Goal: Task Accomplishment & Management: Complete application form

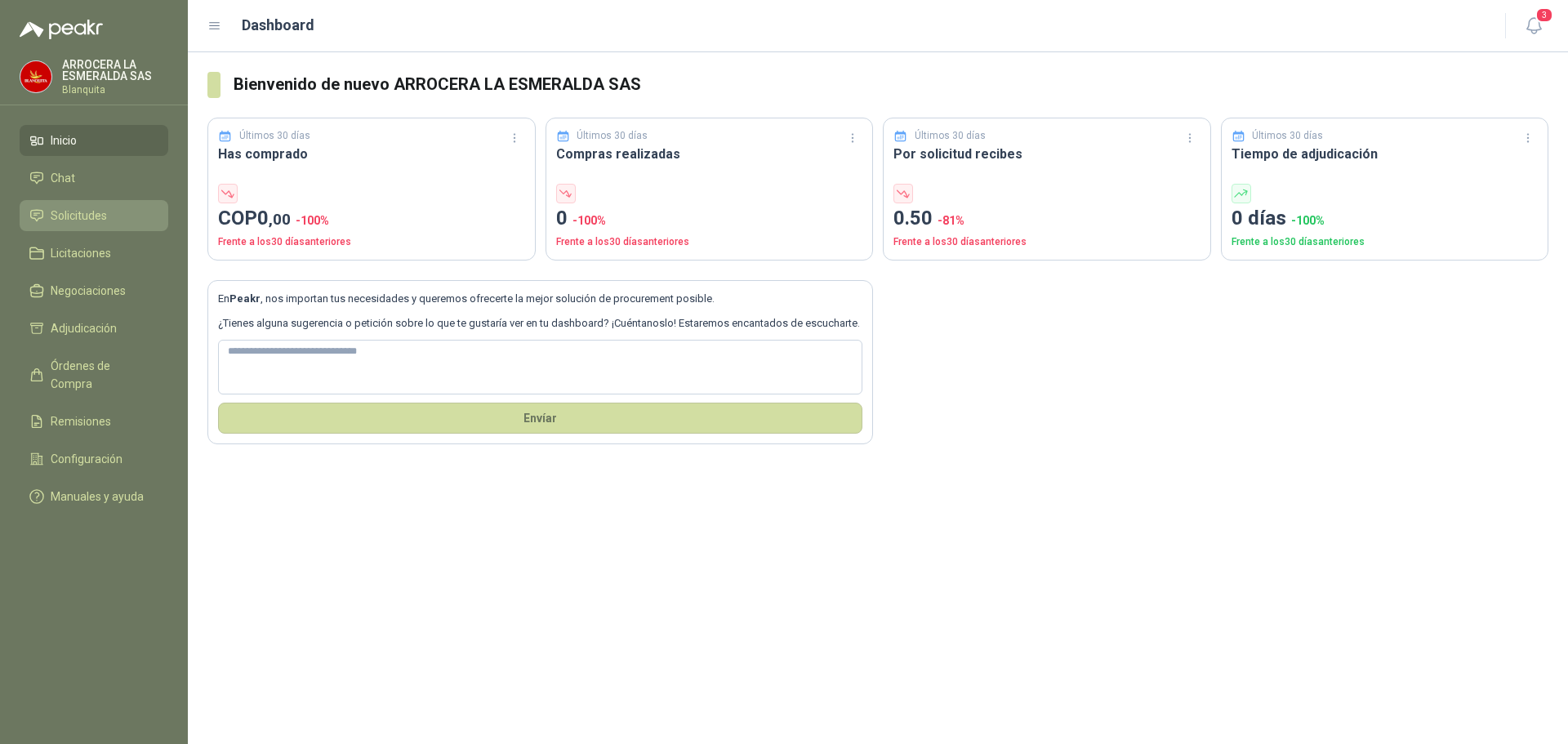
click at [99, 211] on span "Solicitudes" at bounding box center [79, 215] width 57 height 18
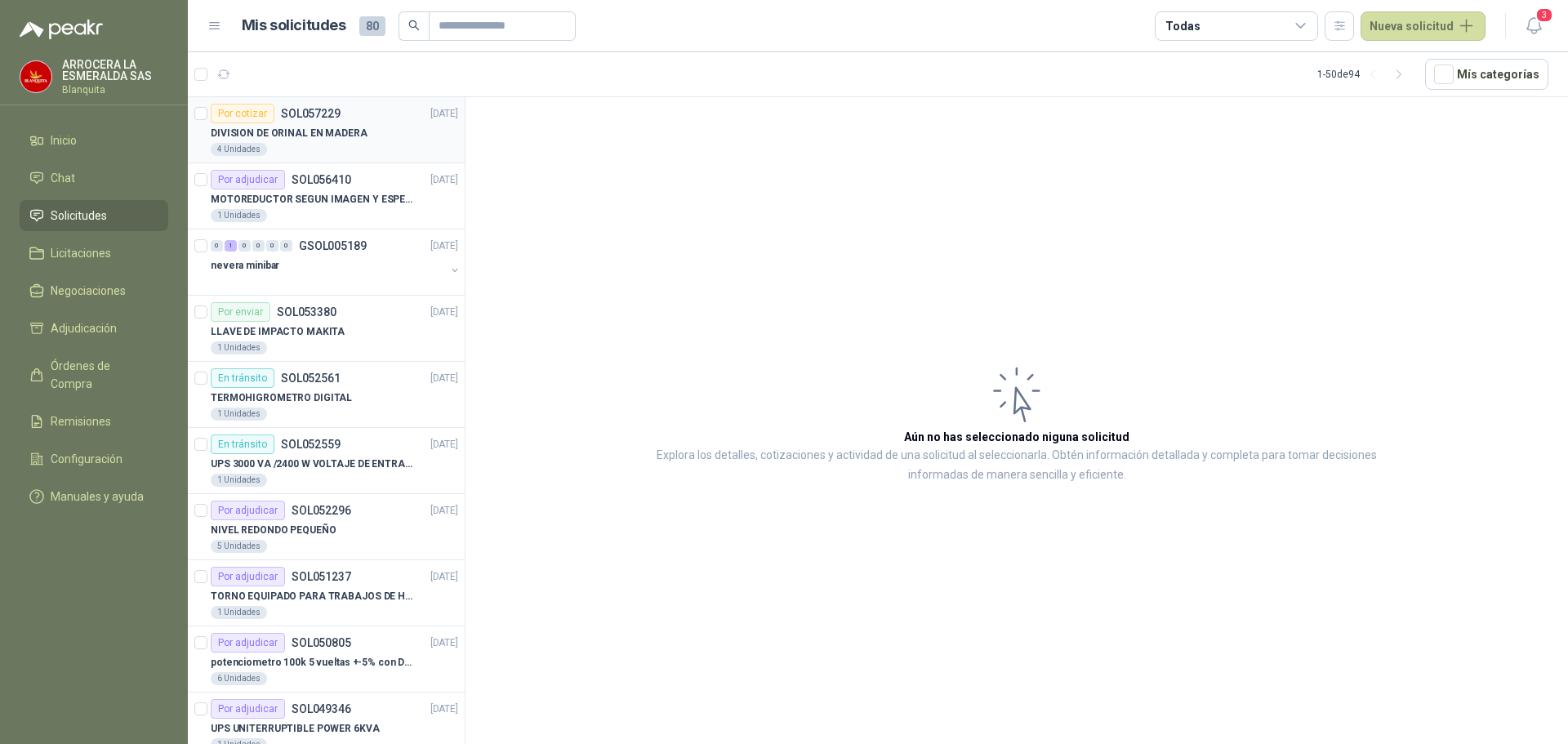
click at [298, 133] on p "DIVISION DE ORINAL EN MADERA" at bounding box center [288, 134] width 157 height 16
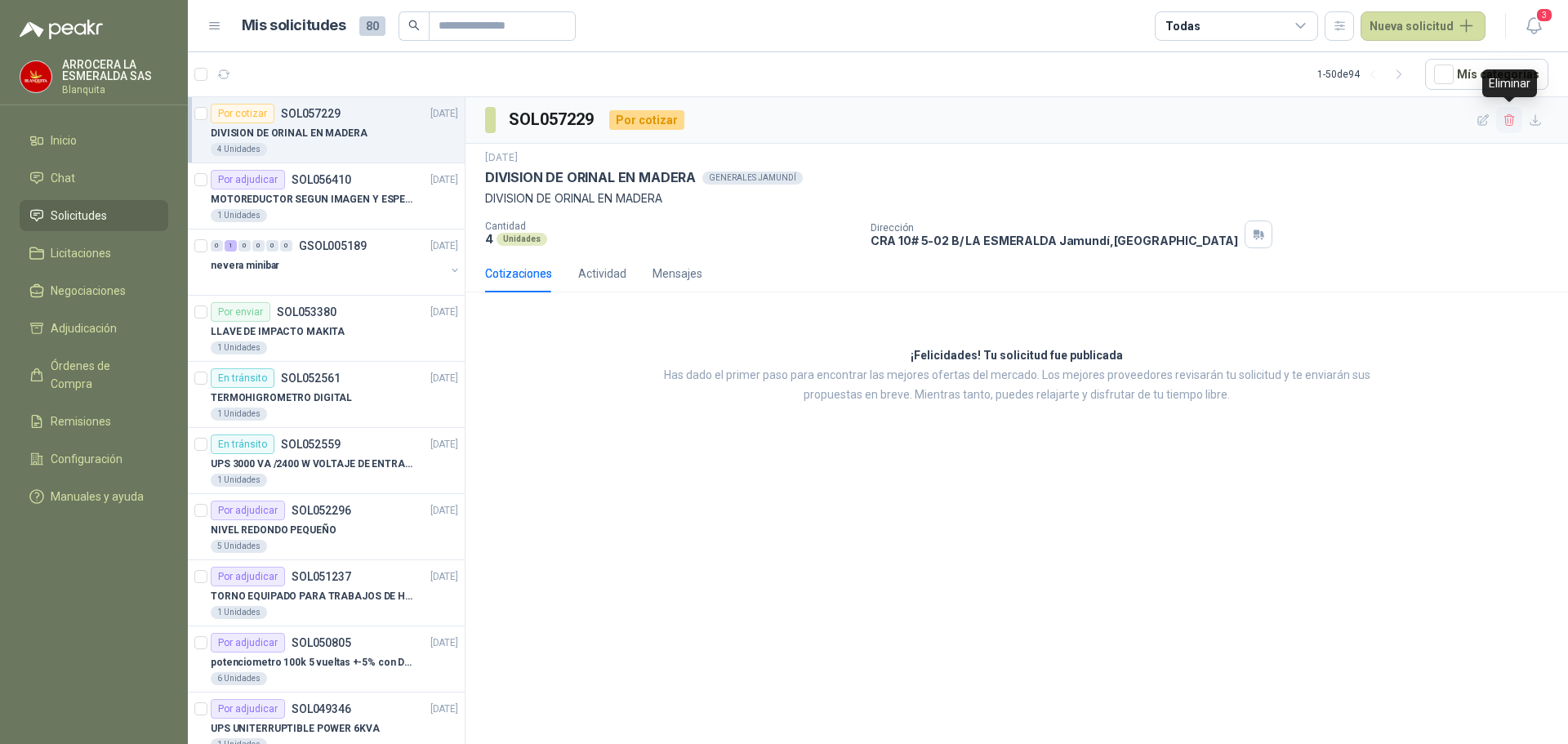
click at [1518, 120] on button "button" at bounding box center [1509, 120] width 26 height 26
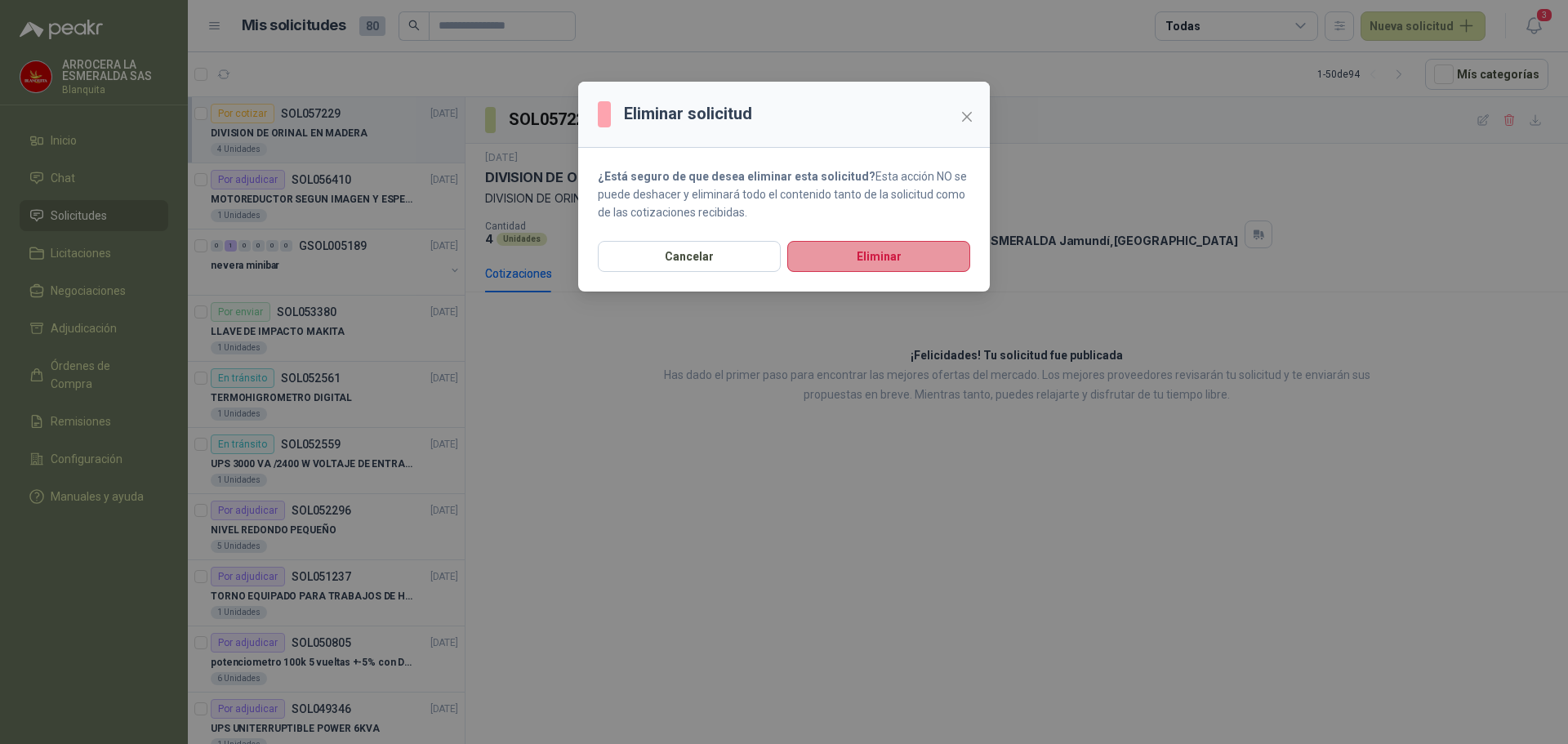
click at [916, 256] on button "Eliminar" at bounding box center [878, 256] width 183 height 31
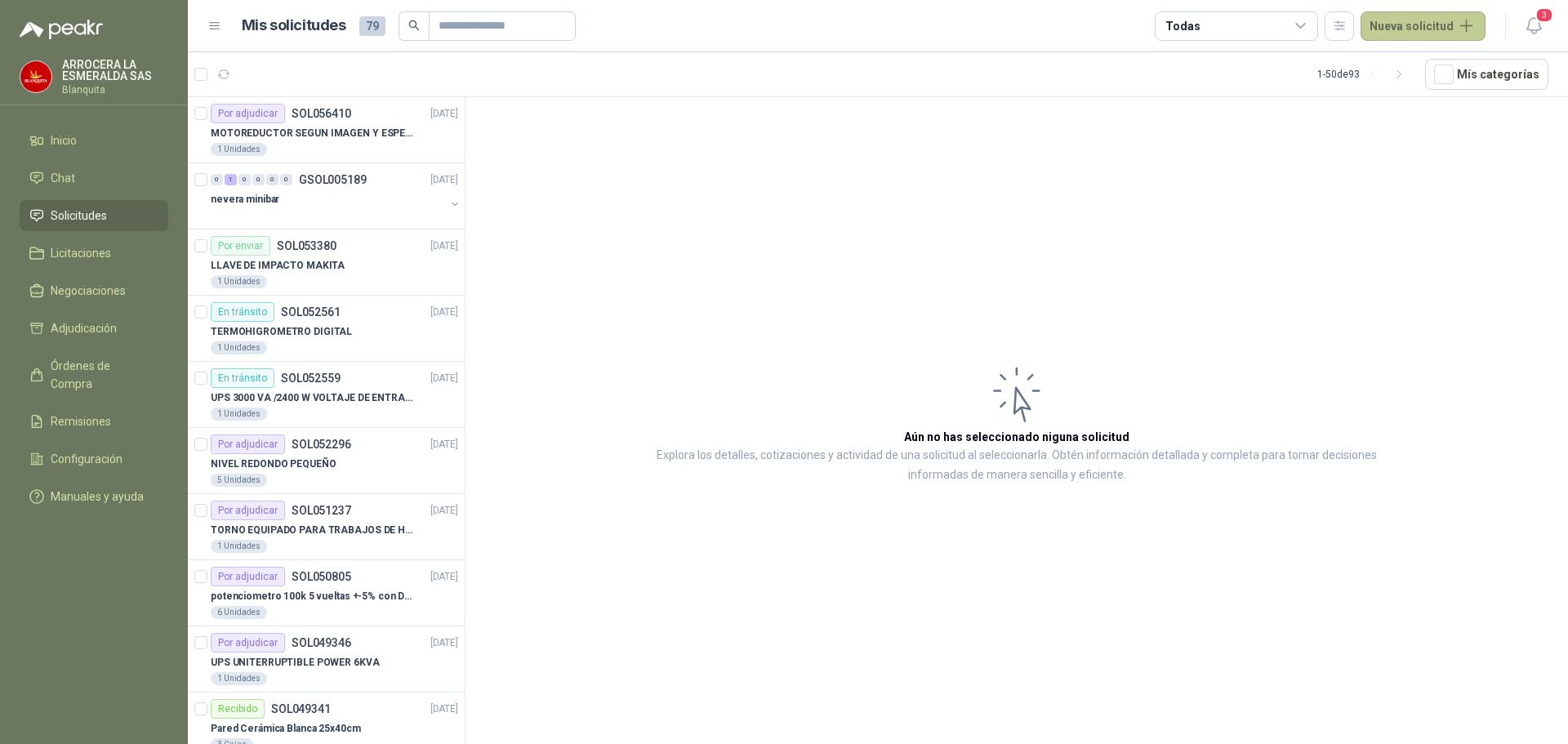
click at [1455, 21] on button "Nueva solicitud" at bounding box center [1422, 25] width 125 height 29
click at [1388, 68] on icon at bounding box center [1385, 65] width 12 height 12
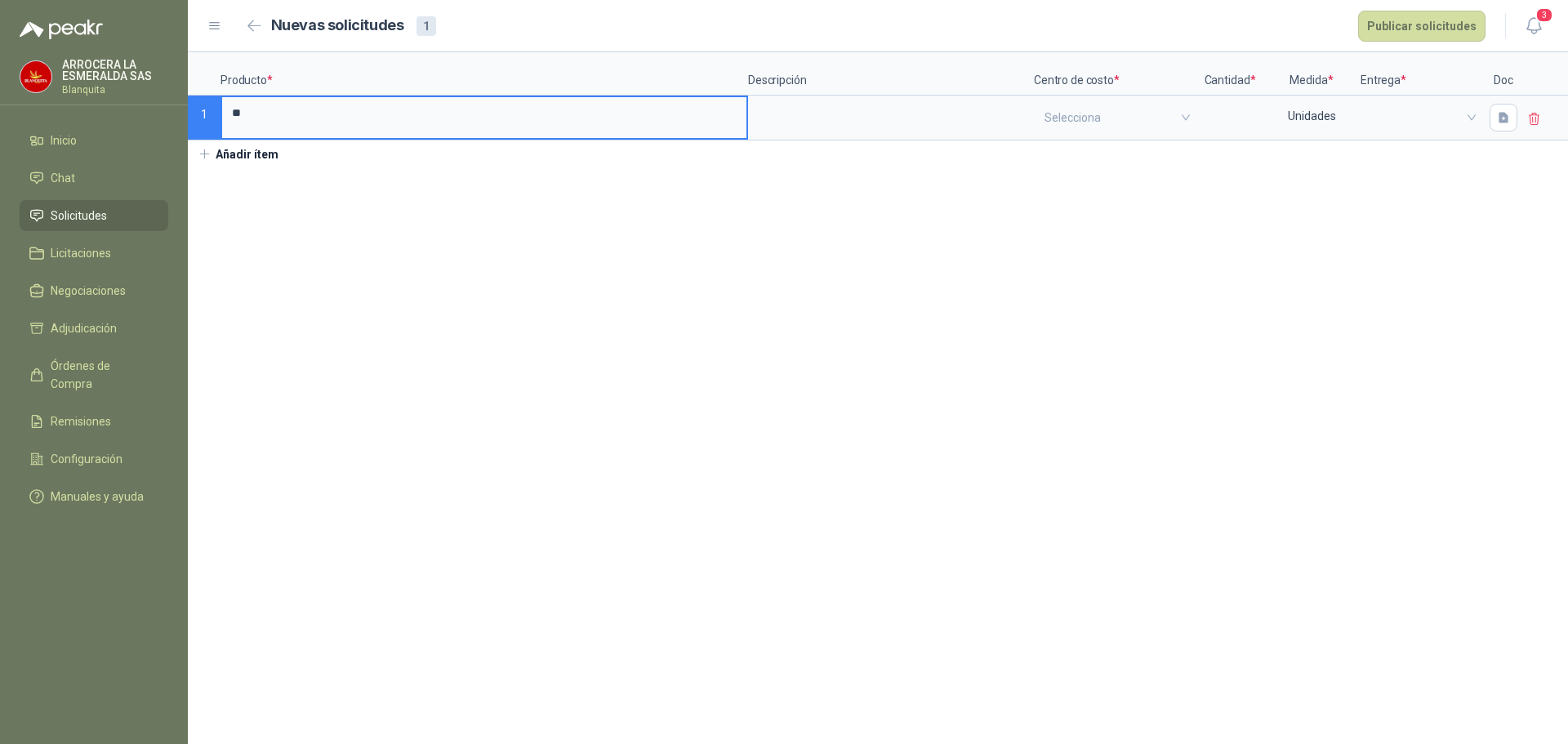
type input "*"
click at [593, 113] on input "**********" at bounding box center [485, 113] width 525 height 32
type input "**********"
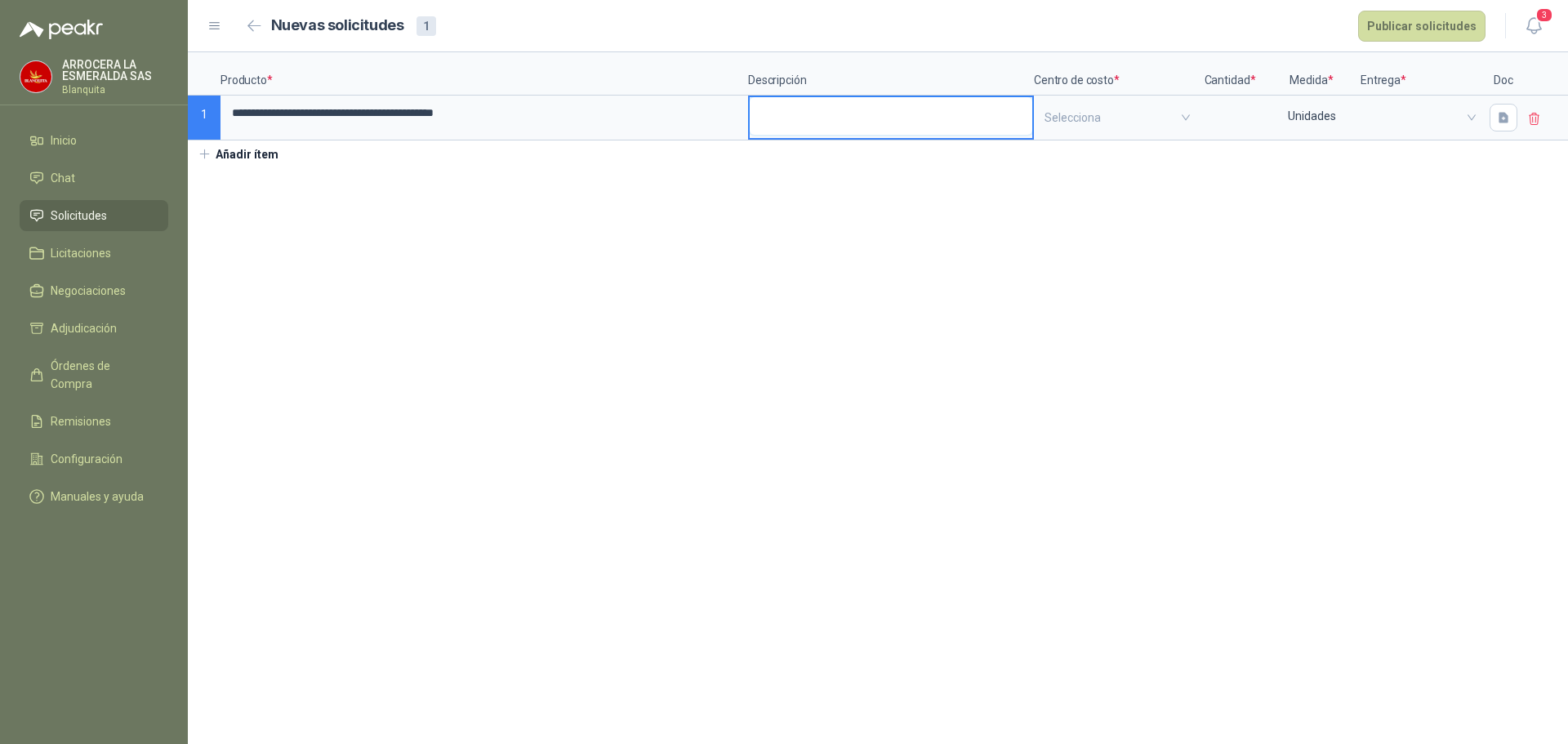
drag, startPoint x: 753, startPoint y: 100, endPoint x: 801, endPoint y: 108, distance: 48.7
click at [768, 104] on textarea at bounding box center [891, 116] width 282 height 38
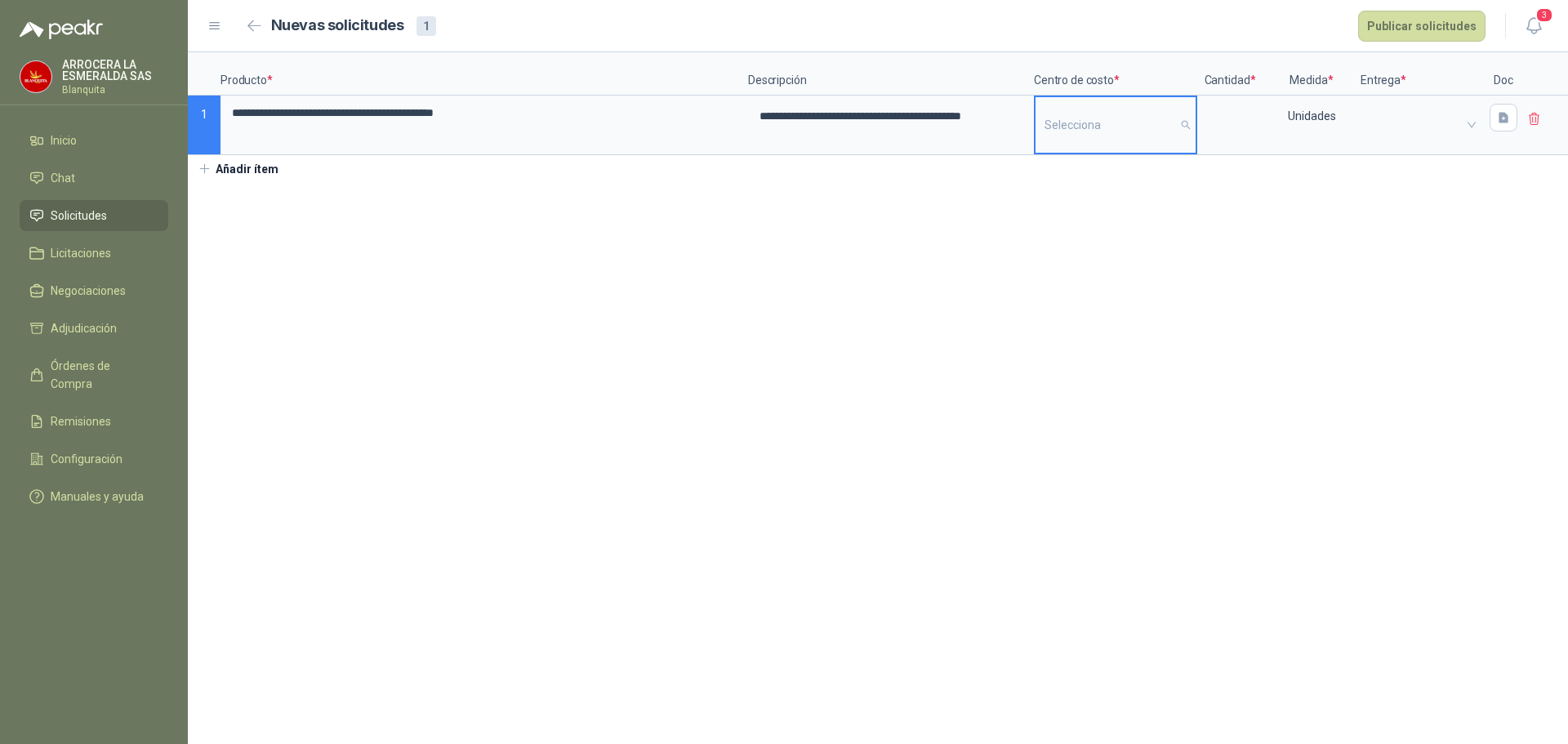
click at [1103, 125] on input "search" at bounding box center [1115, 125] width 143 height 56
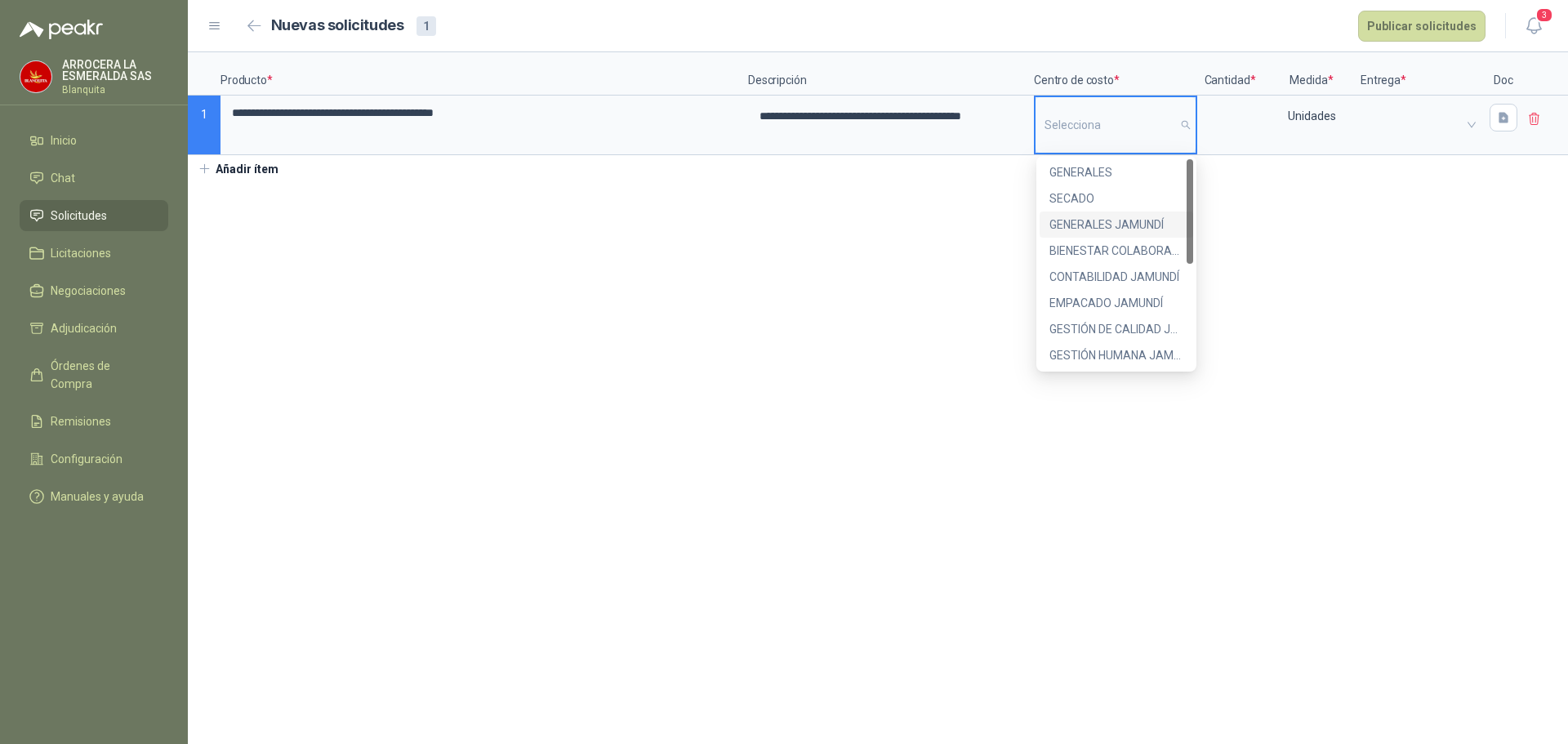
click at [1099, 225] on div "GENERALES JAMUNDÍ" at bounding box center [1116, 224] width 134 height 18
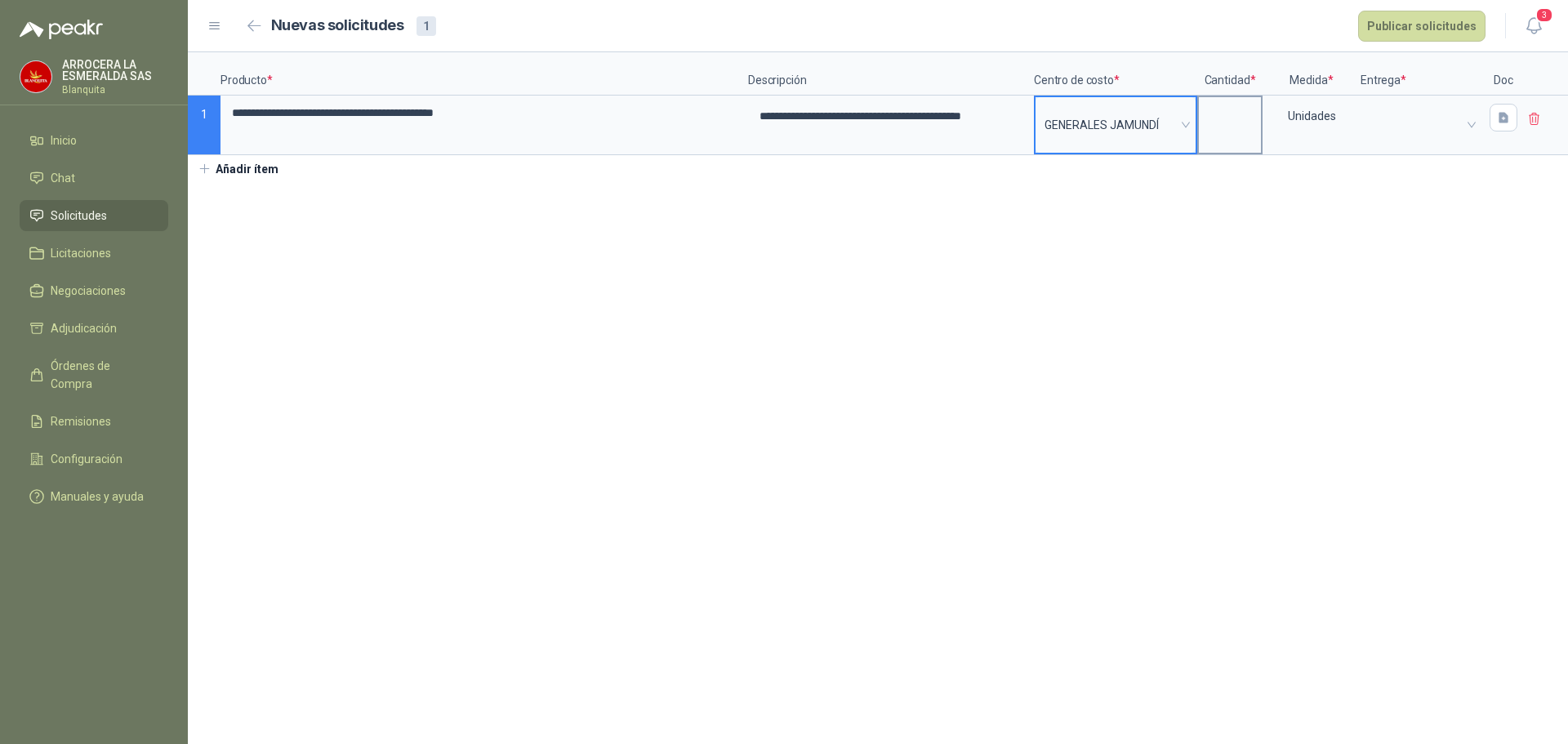
click at [1235, 124] on input at bounding box center [1230, 113] width 62 height 32
type input "*"
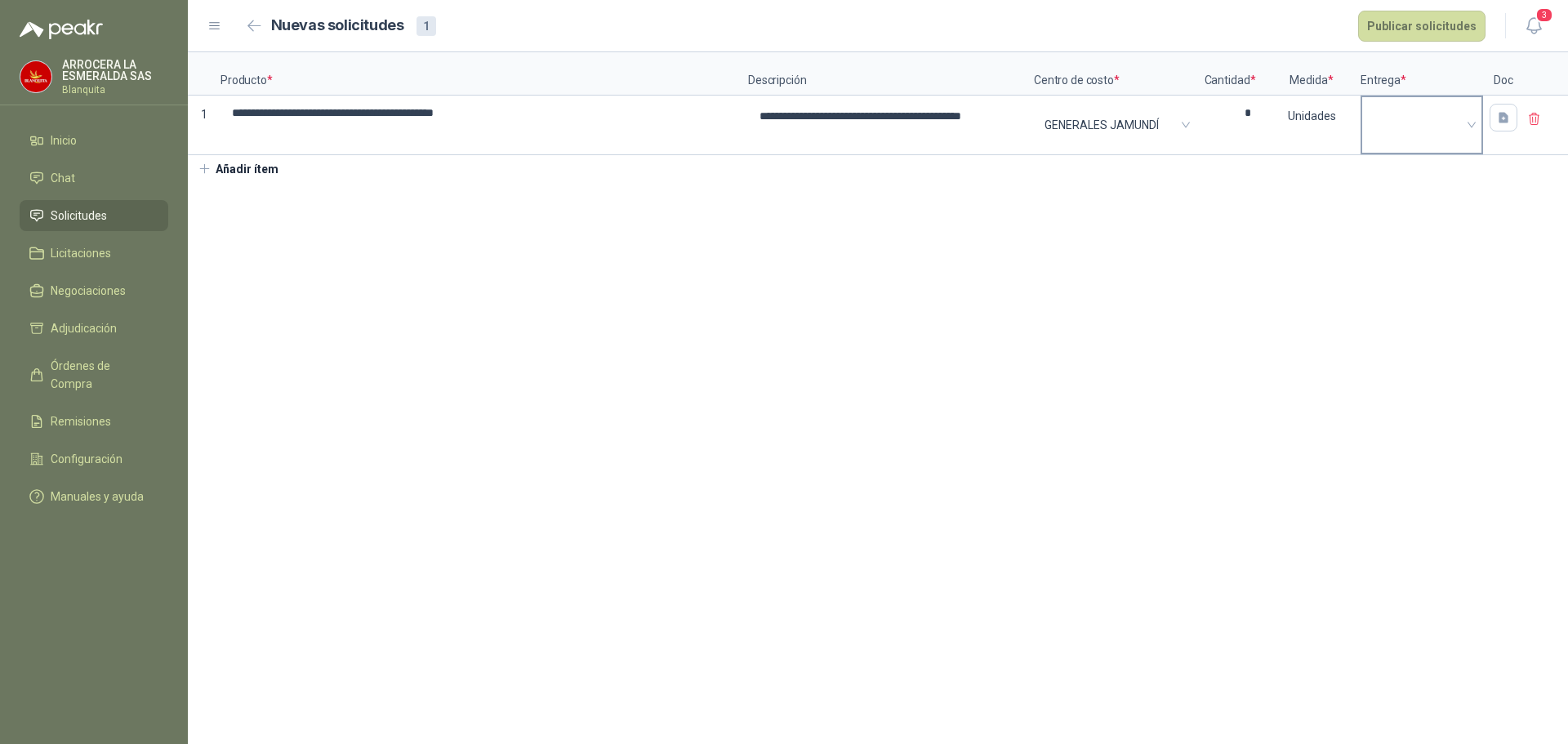
click at [1409, 111] on input "search" at bounding box center [1422, 109] width 102 height 25
click at [1391, 172] on div "JAMUNDI" at bounding box center [1421, 173] width 93 height 18
click at [1401, 14] on button "Publicar solicitudes" at bounding box center [1422, 26] width 128 height 31
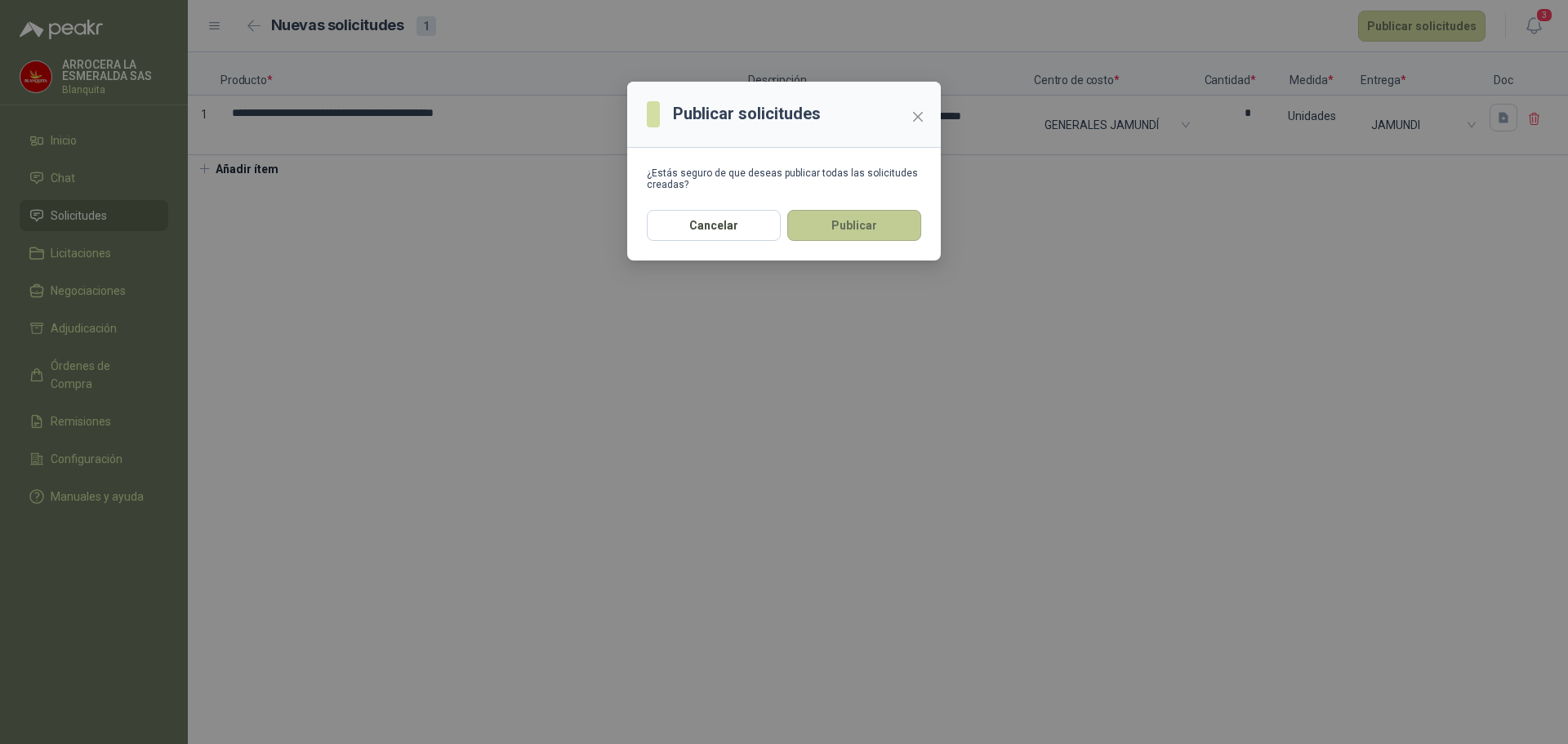
click at [851, 214] on button "Publicar" at bounding box center [854, 224] width 134 height 31
